Goal: Find contact information: Find contact information

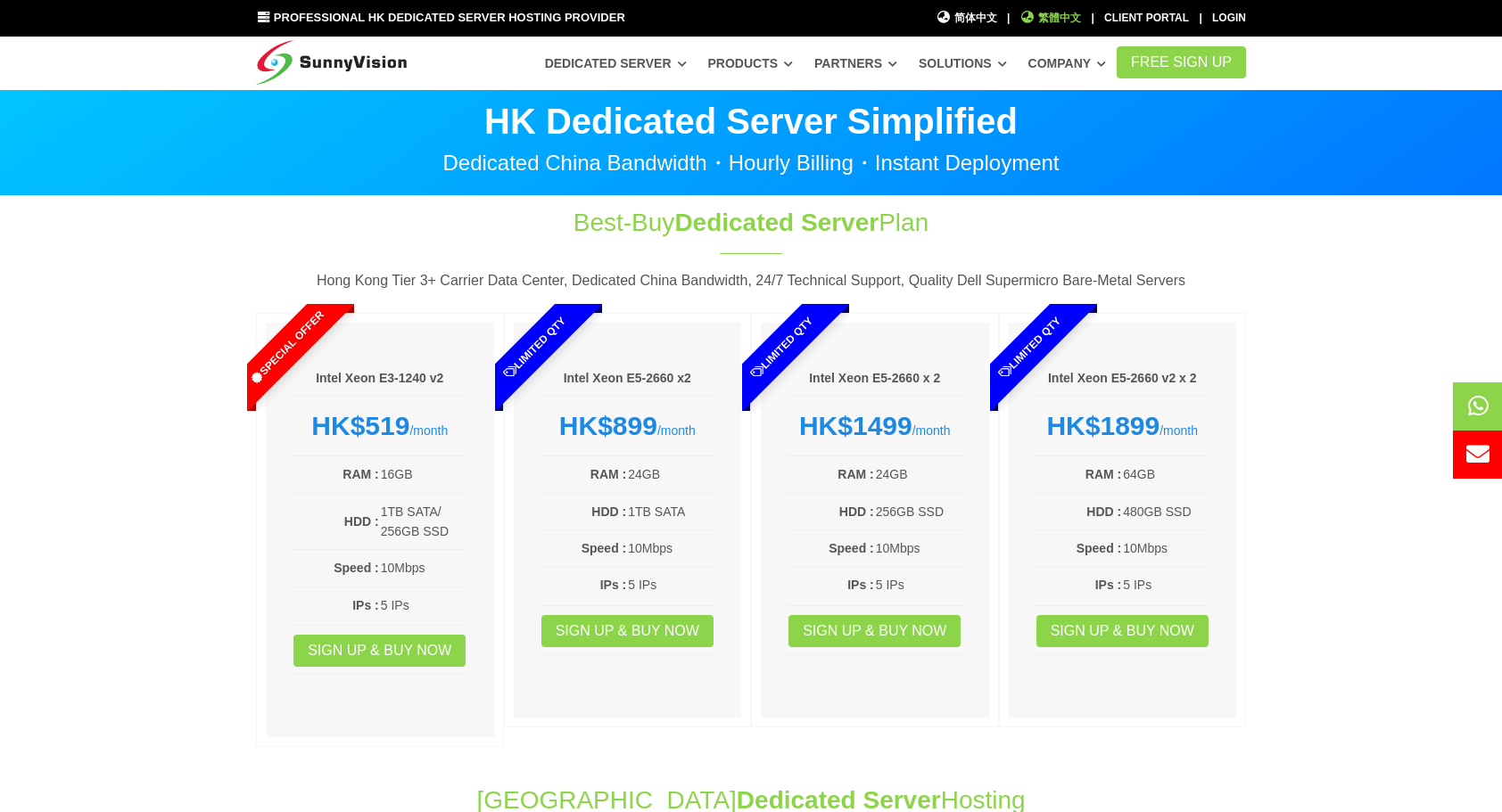
drag, startPoint x: 0, startPoint y: 0, endPoint x: 1070, endPoint y: 25, distance: 1070.3
click at [1070, 25] on span "繁體中文" at bounding box center [1050, 18] width 61 height 17
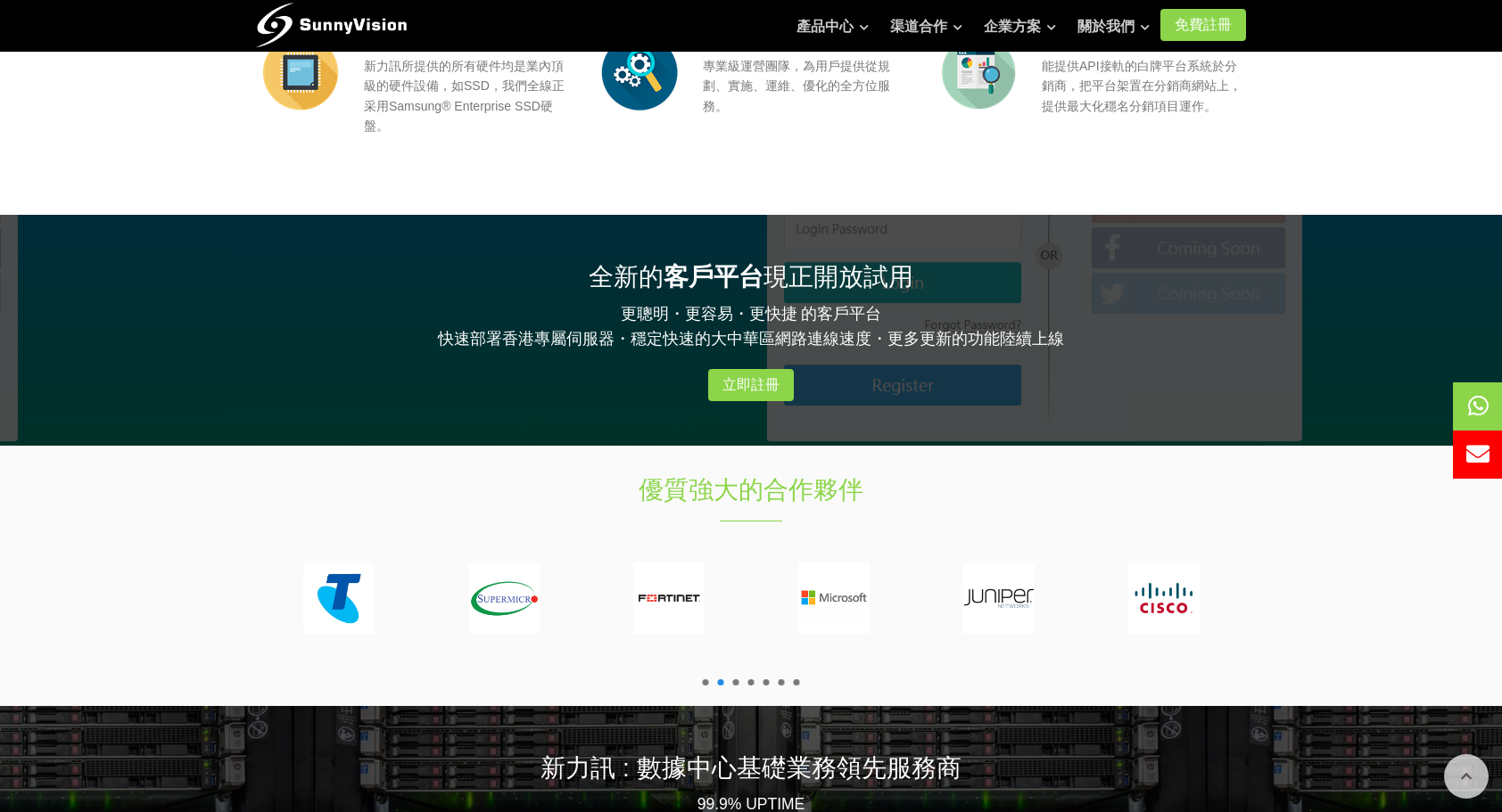
scroll to position [2141, 0]
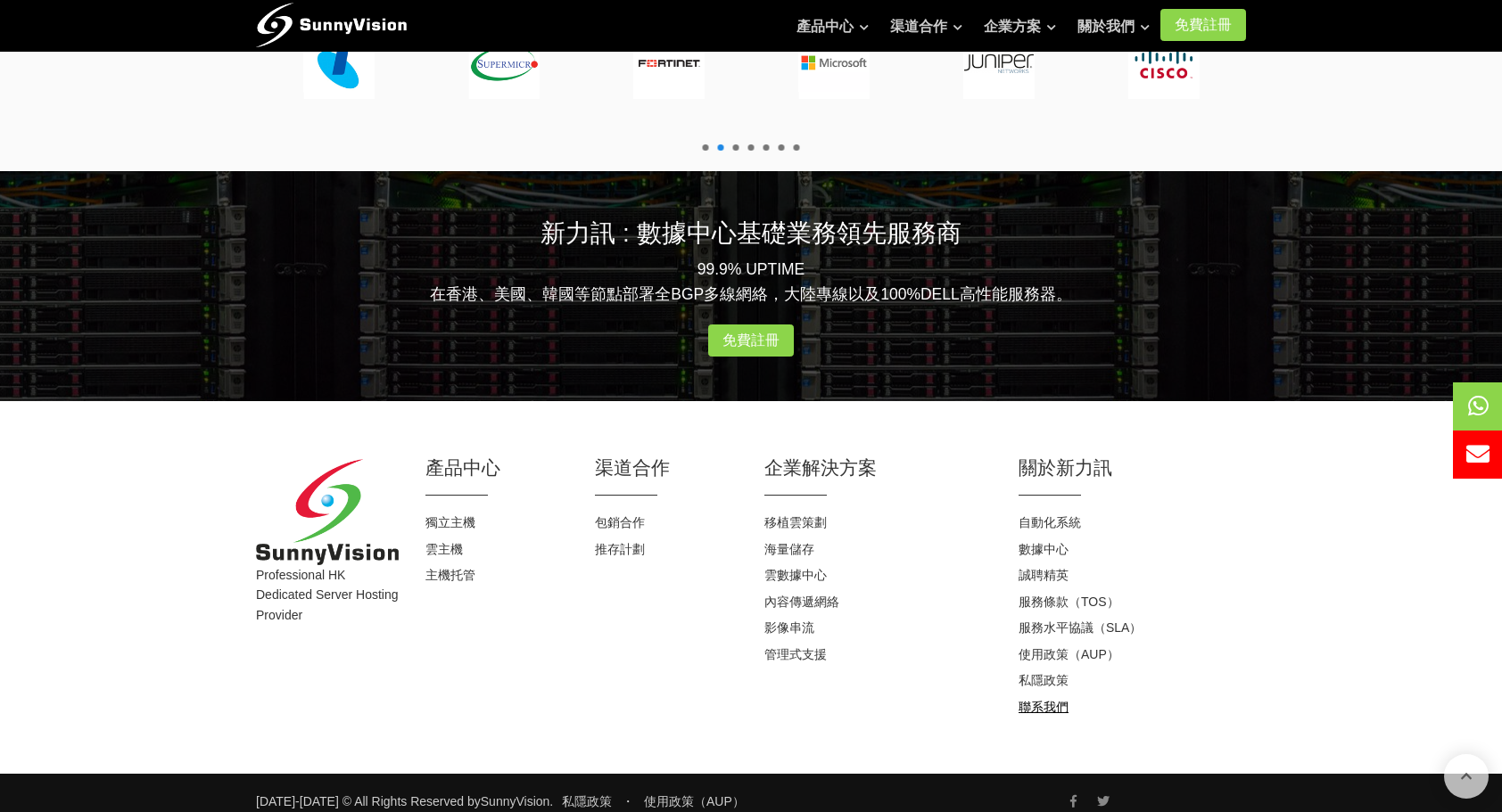
click at [1046, 709] on link "聯系我們" at bounding box center [1043, 707] width 50 height 14
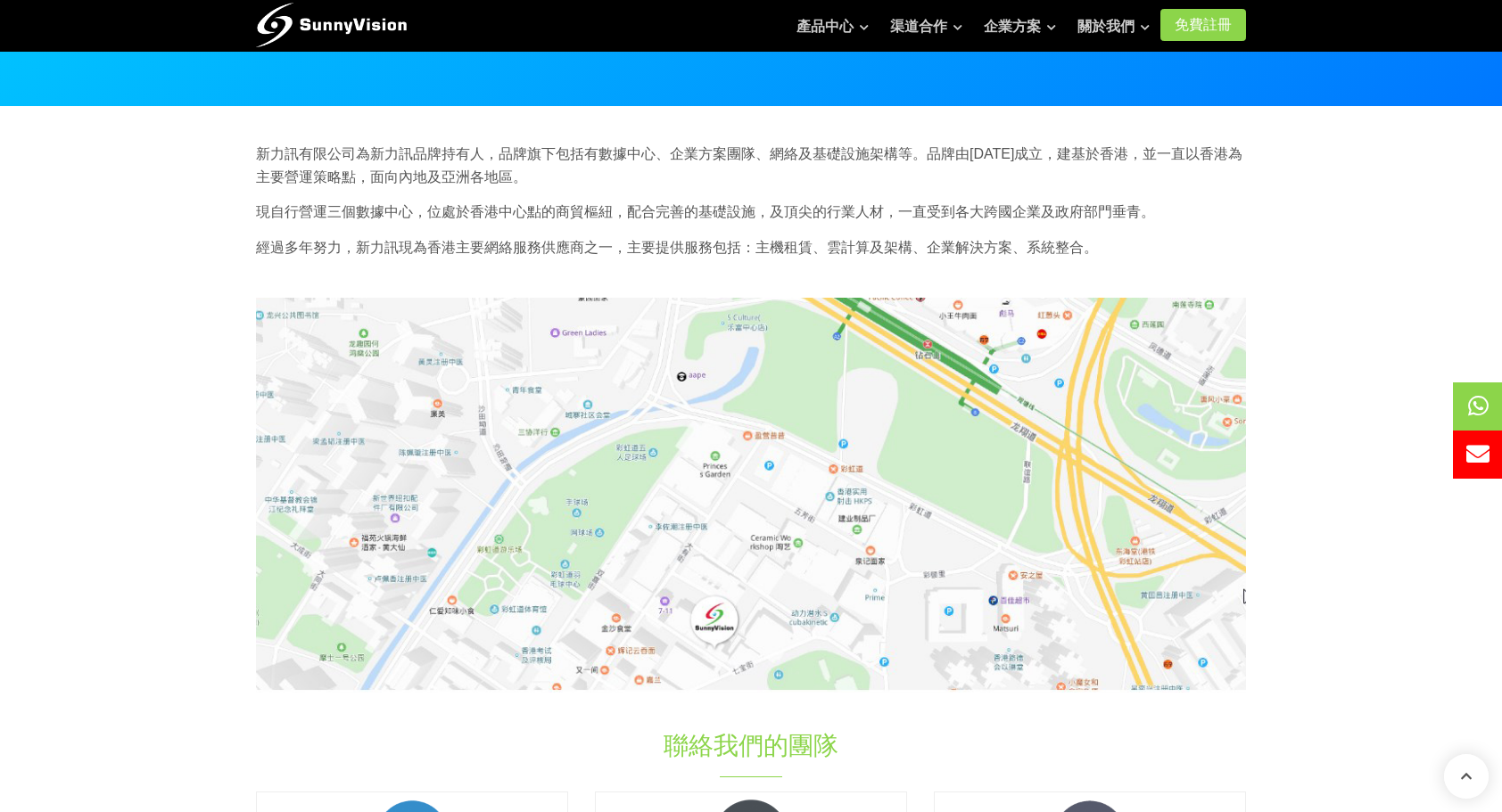
scroll to position [89, 0]
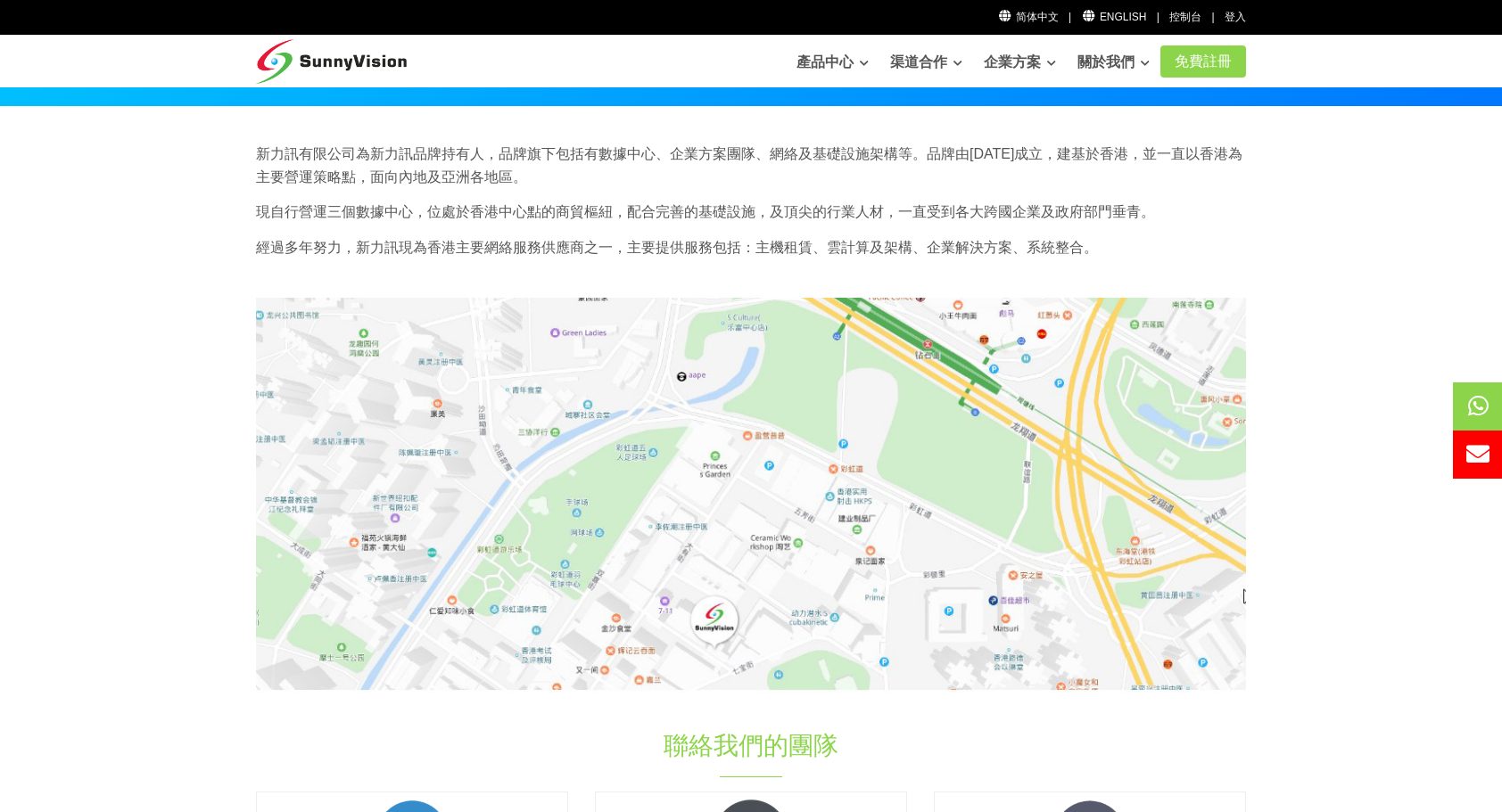
click at [723, 623] on img at bounding box center [751, 495] width 990 height 394
